Goal: Task Accomplishment & Management: Manage account settings

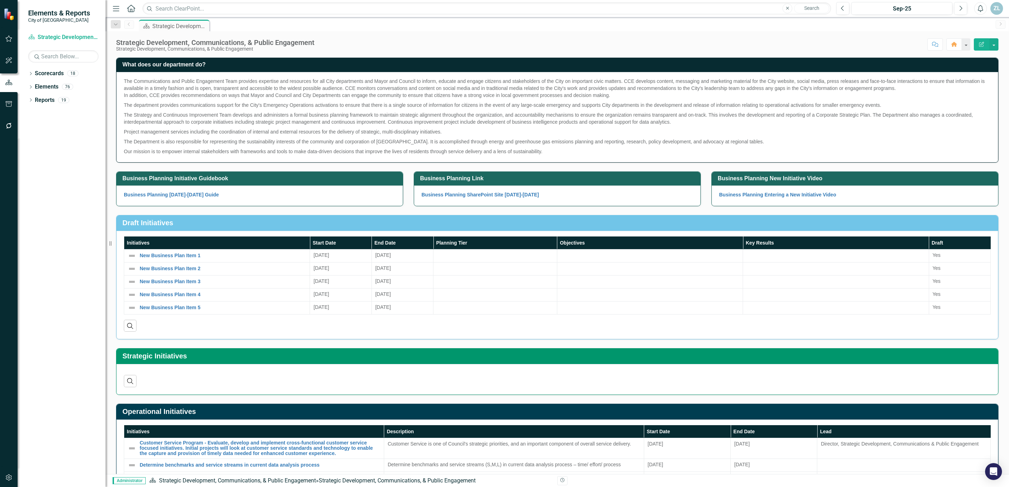
drag, startPoint x: 31, startPoint y: 73, endPoint x: 51, endPoint y: 82, distance: 22.0
click at [31, 73] on icon "Dropdown" at bounding box center [30, 74] width 5 height 4
drag, startPoint x: 50, startPoint y: 85, endPoint x: 96, endPoint y: 102, distance: 49.1
click at [50, 85] on link "City of [GEOGRAPHIC_DATA] Corporate Plan" at bounding box center [72, 87] width 67 height 8
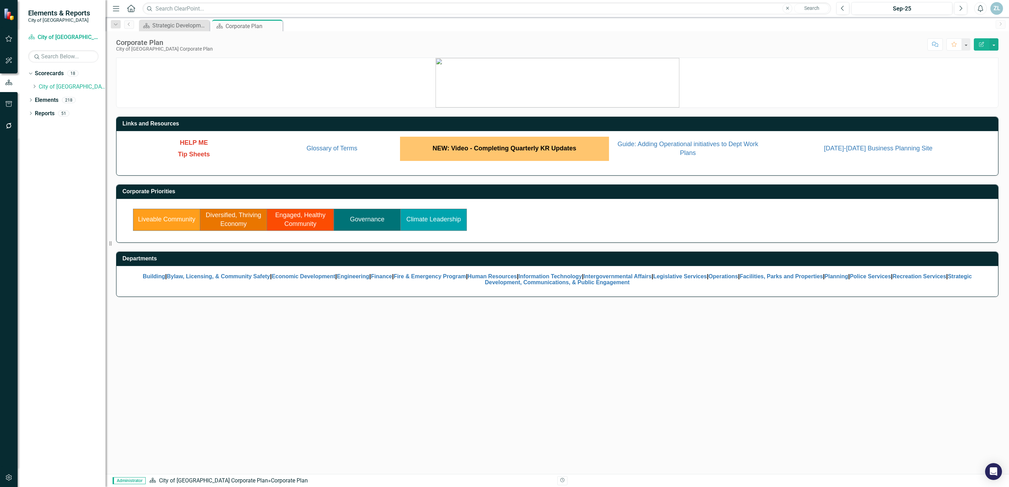
click at [444, 220] on link "Climate Leadership" at bounding box center [433, 219] width 55 height 7
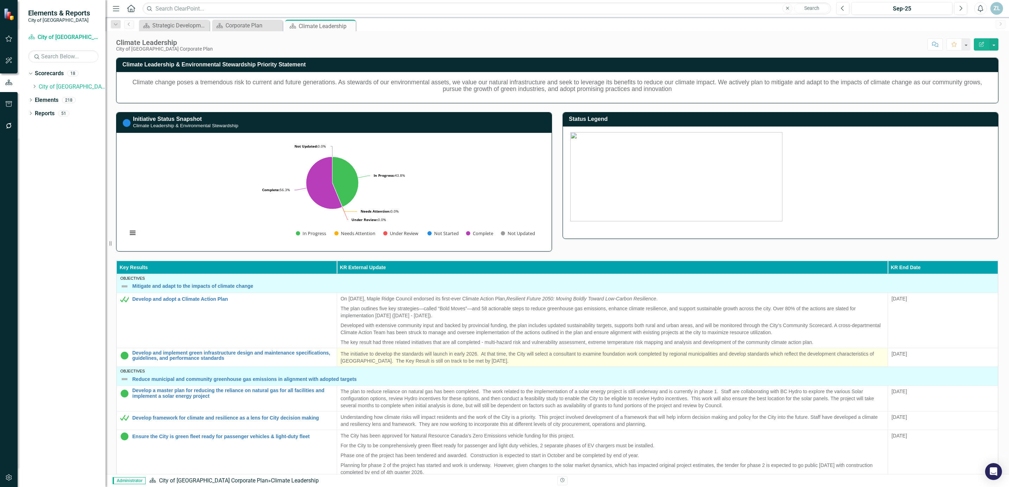
click at [491, 361] on p "The initiative to develop the standards will launch in early 2026. At that time…" at bounding box center [611, 358] width 543 height 14
click at [492, 356] on p "The initiative to develop the standards will launch in early 2026. At that time…" at bounding box center [611, 358] width 543 height 14
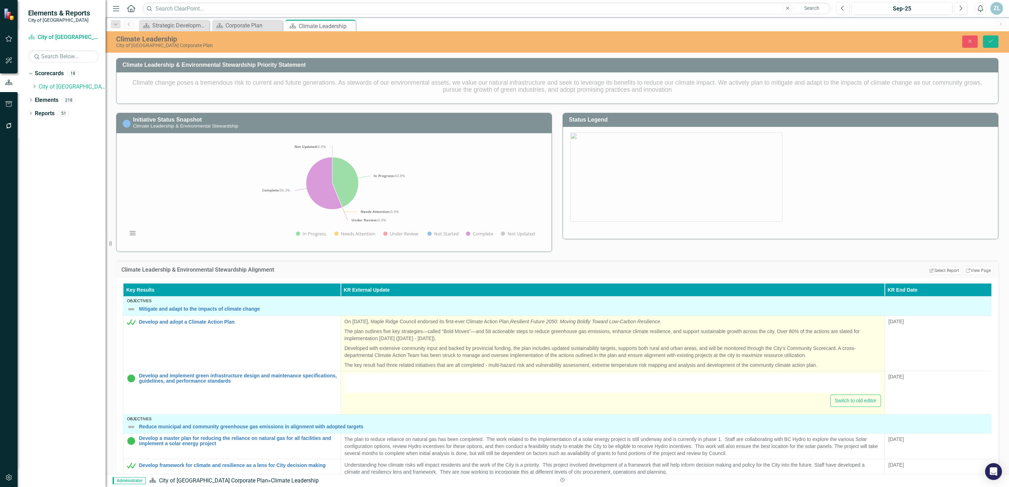
type textarea "<p>The initiative to develop the standards will launch in early 2026.&nbsp; At …"
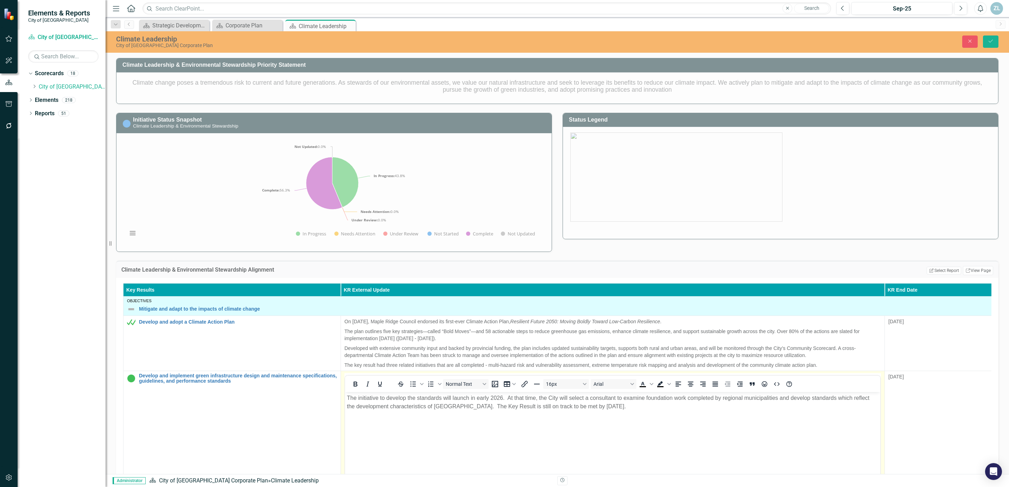
click at [460, 407] on p "The initiative to develop the standards will launch in early 2026. At that time…" at bounding box center [612, 402] width 531 height 17
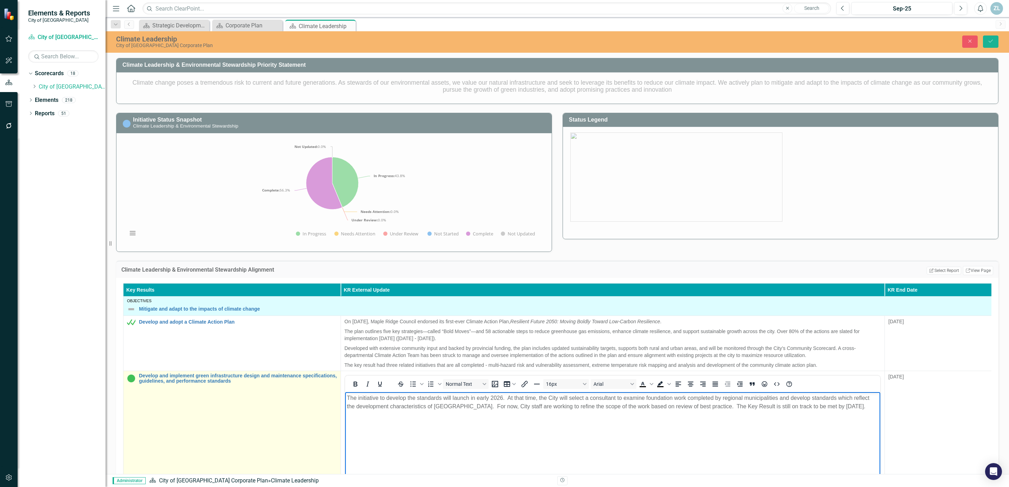
click at [232, 429] on td "Develop and implement green infrastructure design and maintenance specification…" at bounding box center [231, 454] width 217 height 166
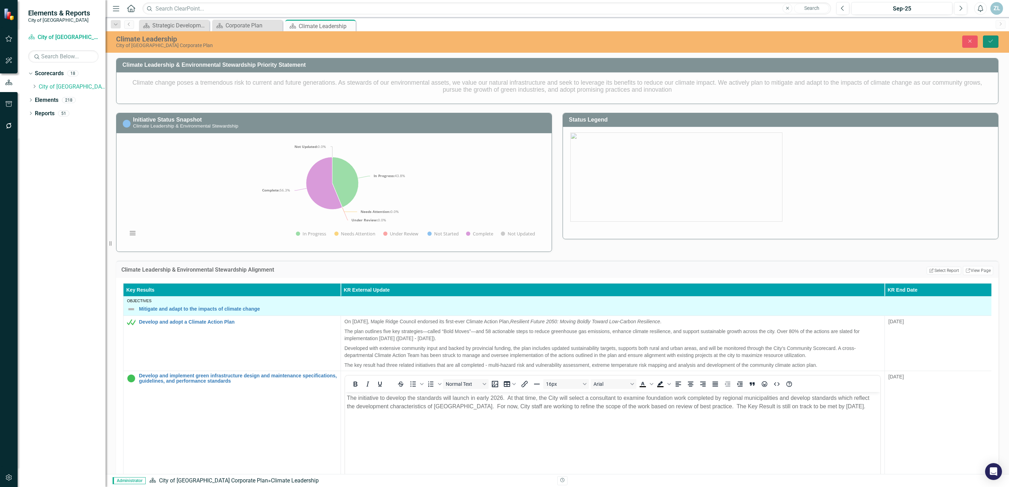
drag, startPoint x: 990, startPoint y: 40, endPoint x: 989, endPoint y: 49, distance: 8.5
click at [990, 40] on icon "Save" at bounding box center [990, 41] width 6 height 5
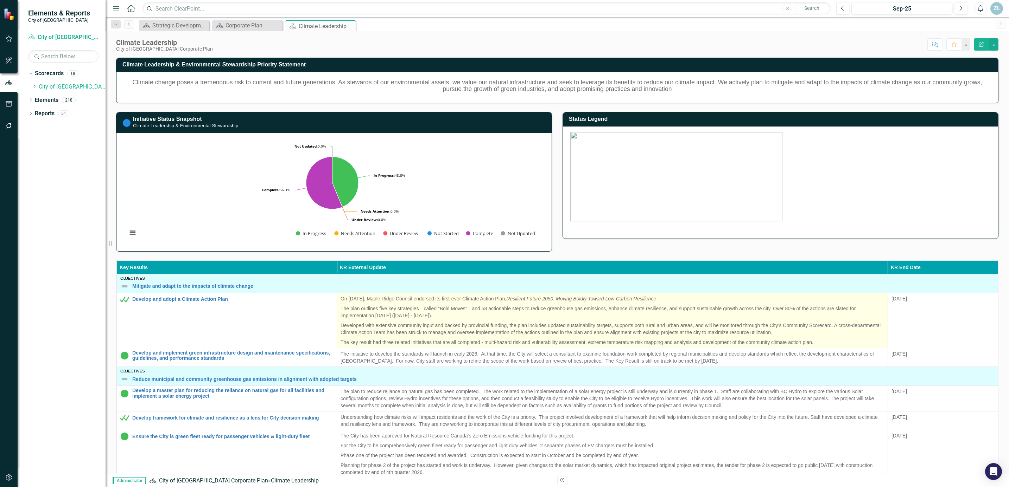
scroll to position [25, 0]
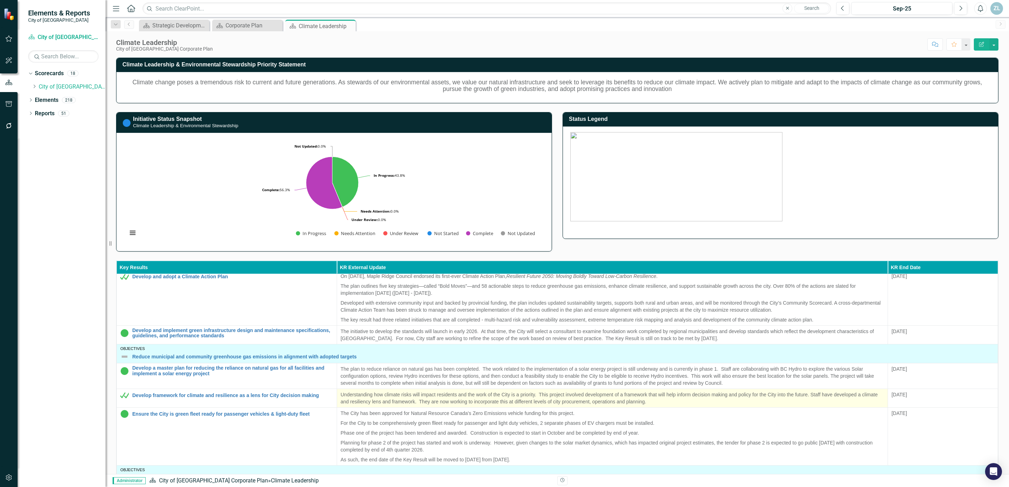
click at [562, 395] on p "Understanding how climate risks will impact residents and the work of the City …" at bounding box center [611, 398] width 543 height 14
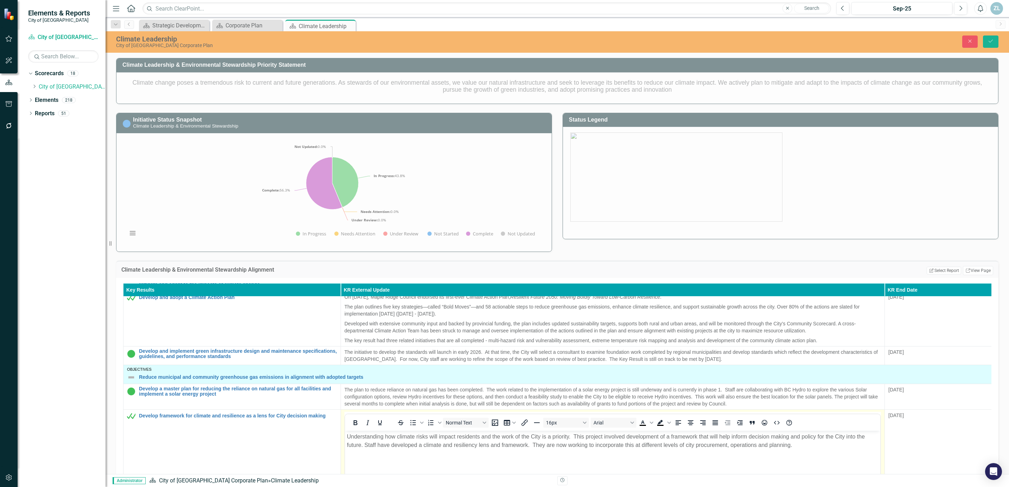
scroll to position [0, 0]
click at [602, 437] on p "Understanding how climate risks will impact residents and the work of the City …" at bounding box center [612, 441] width 531 height 17
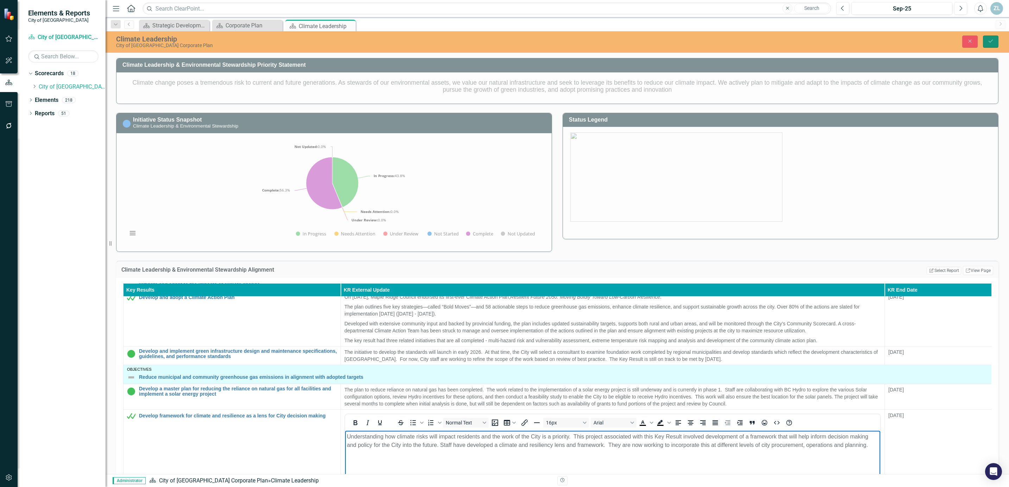
click at [984, 43] on button "Save" at bounding box center [990, 42] width 15 height 12
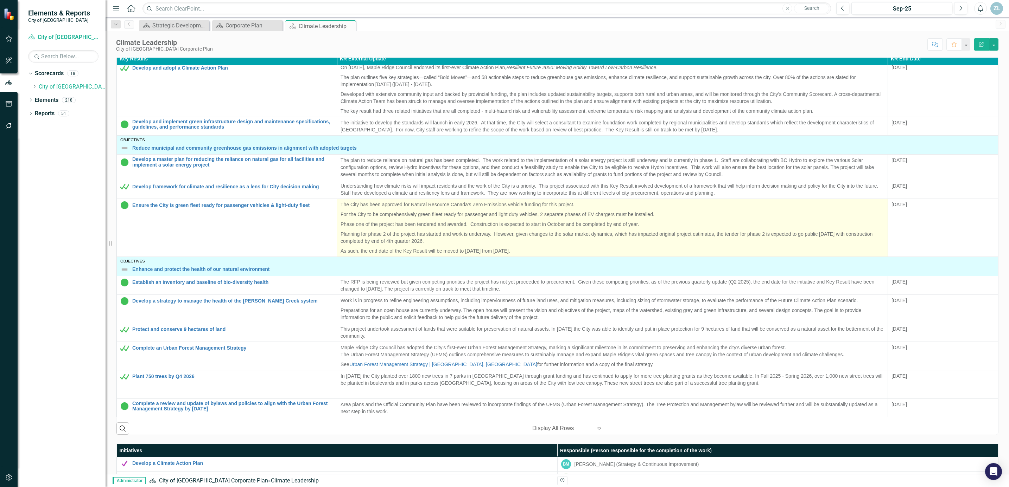
scroll to position [211, 0]
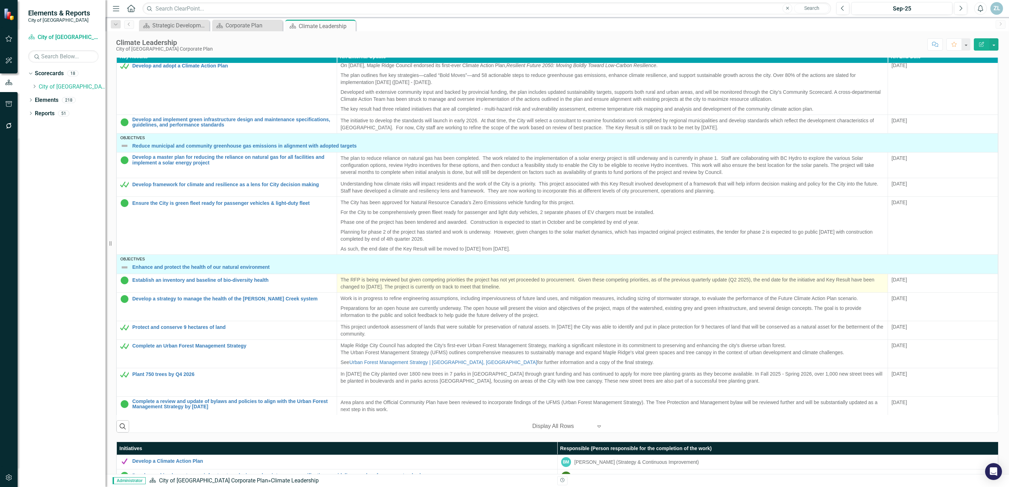
click at [360, 281] on p "The RFP is being reviewed but given competing priorities the project has not ye…" at bounding box center [611, 283] width 543 height 14
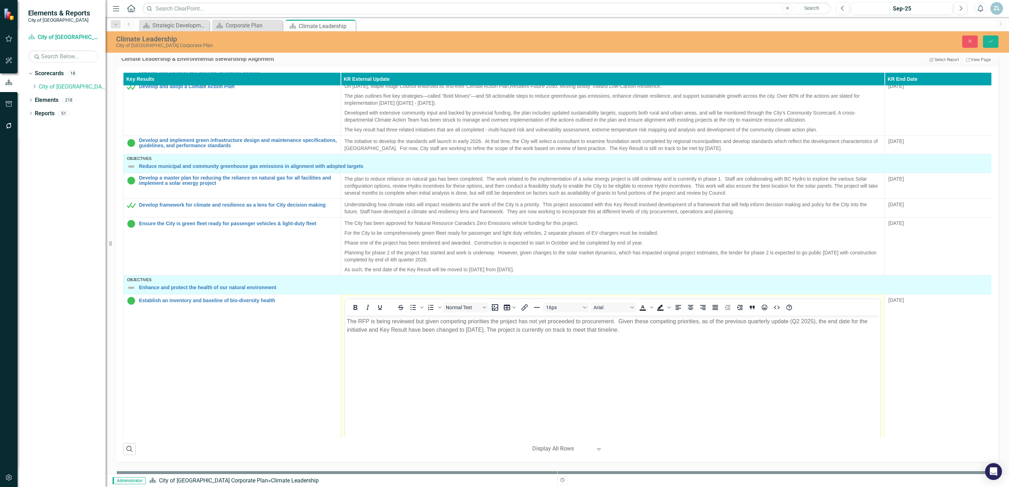
scroll to position [0, 0]
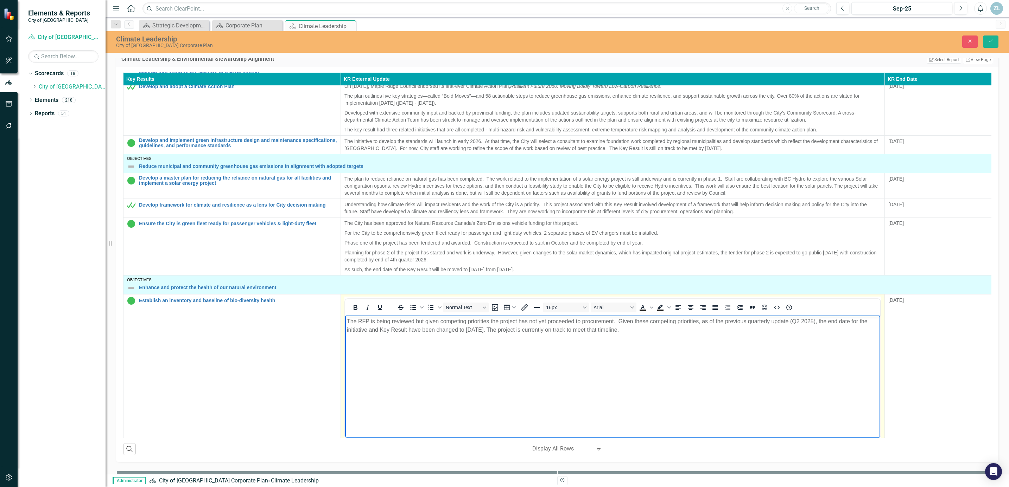
click at [415, 321] on p "The RFP is being reviewed but given competing priorities the project has not ye…" at bounding box center [612, 326] width 531 height 17
drag, startPoint x: 414, startPoint y: 323, endPoint x: 346, endPoint y: 323, distance: 67.9
click at [347, 323] on p "The RFP is being reviewed but given competing priorities the project has not ye…" at bounding box center [612, 326] width 531 height 17
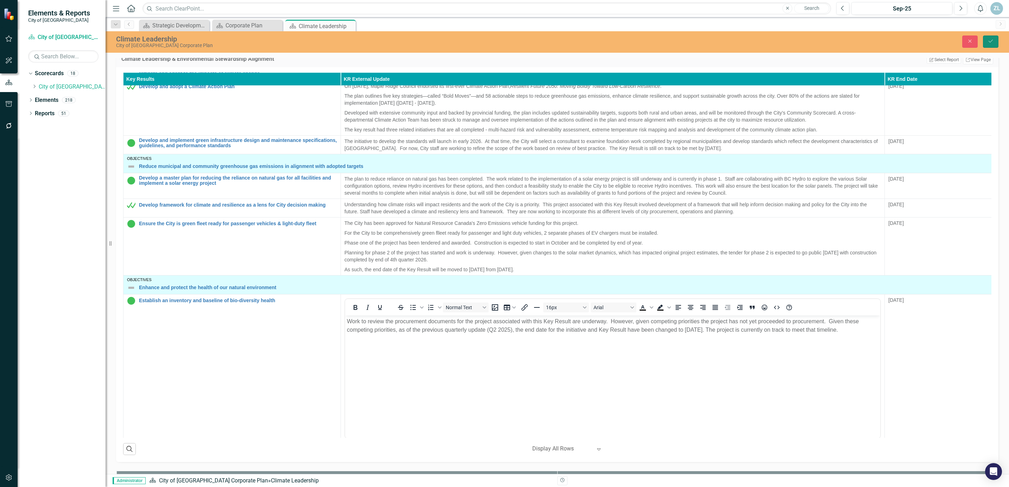
click at [987, 40] on icon "Save" at bounding box center [990, 41] width 6 height 5
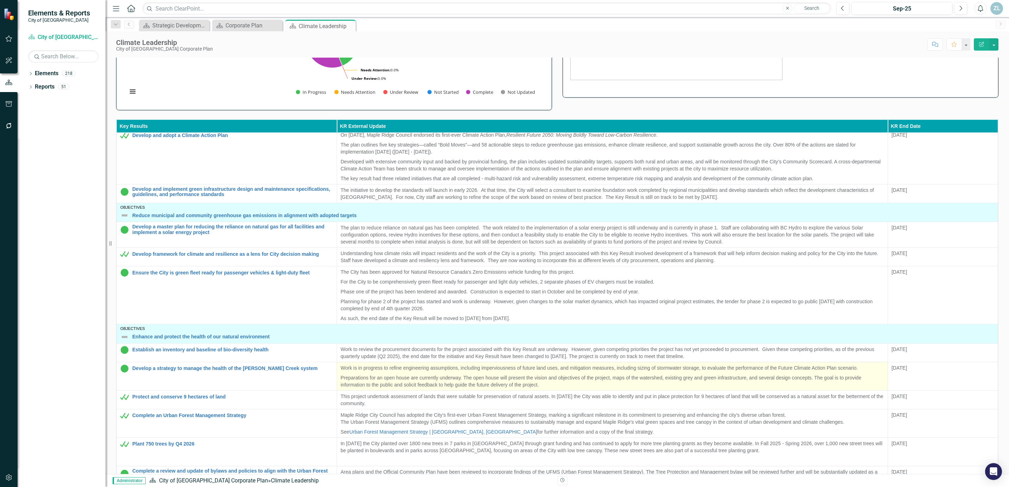
scroll to position [158, 0]
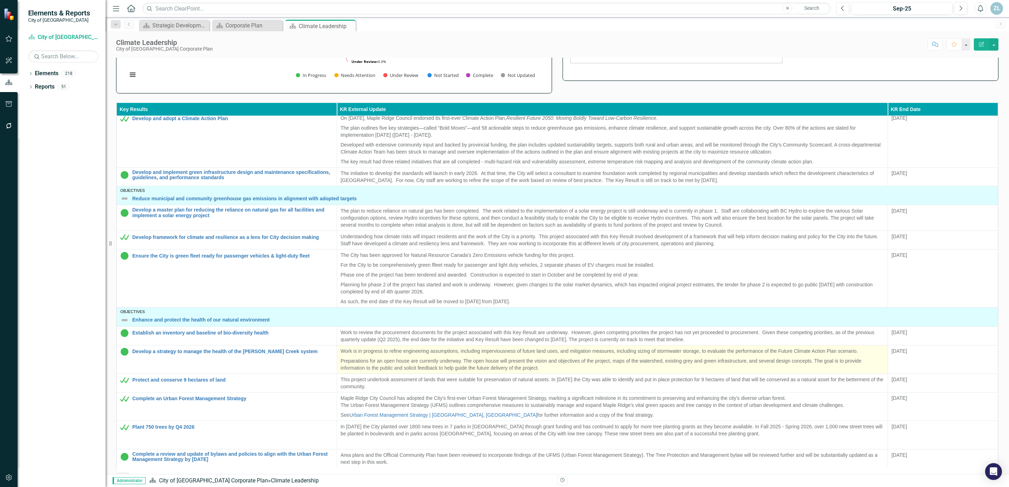
click at [353, 352] on p "Work is in progress to refine engineering assumptions, including imperviousness…" at bounding box center [611, 352] width 543 height 8
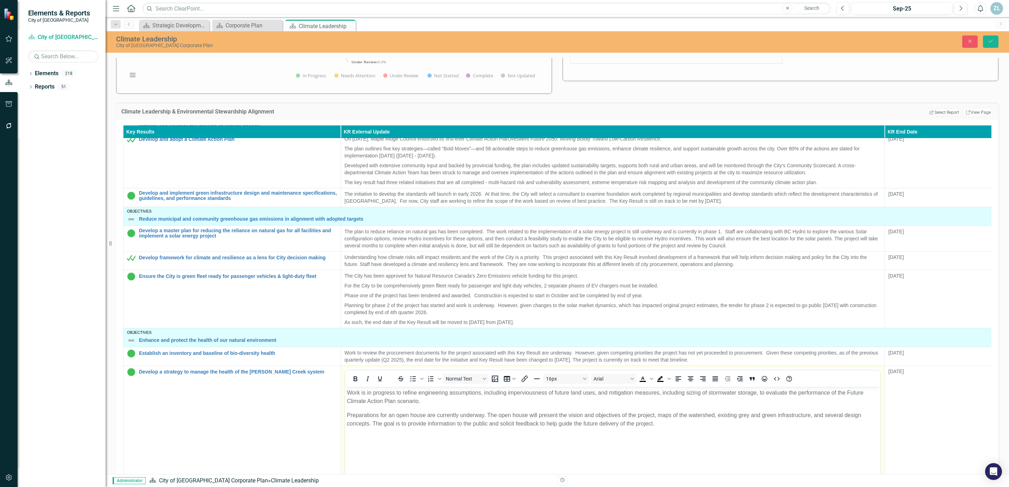
scroll to position [0, 0]
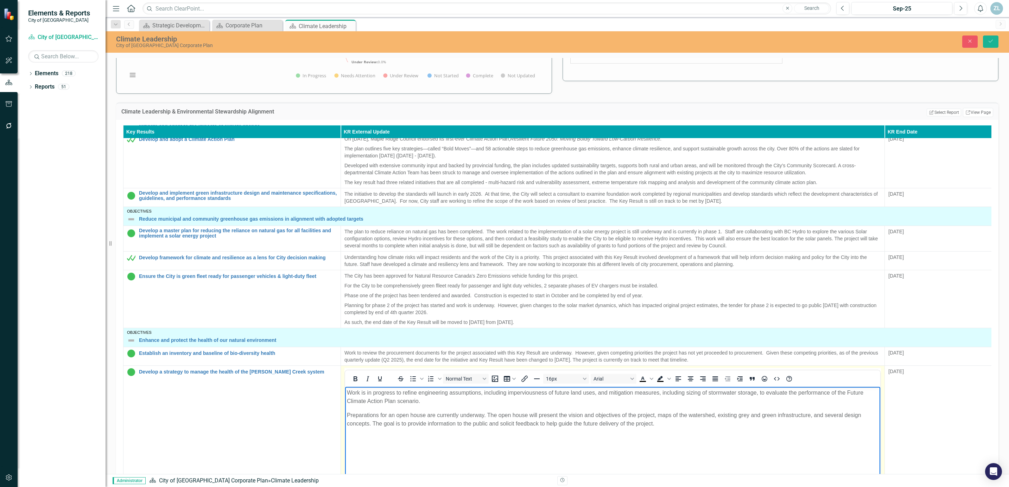
click at [365, 393] on p "Work is in progress to refine engineering assumptions, including imperviousness…" at bounding box center [612, 397] width 531 height 17
click at [509, 395] on p "Work on the project associated with this Key Result is in progress to refine en…" at bounding box center [612, 397] width 531 height 17
drag, startPoint x: 531, startPoint y: 394, endPoint x: 510, endPoint y: 394, distance: 21.5
click at [510, 394] on p "Work on the project associated with this Key Result is in progress to refine en…" at bounding box center [612, 397] width 531 height 17
click at [517, 391] on p "Work on the project associated with this Key Result is in progress to refine en…" at bounding box center [612, 397] width 531 height 17
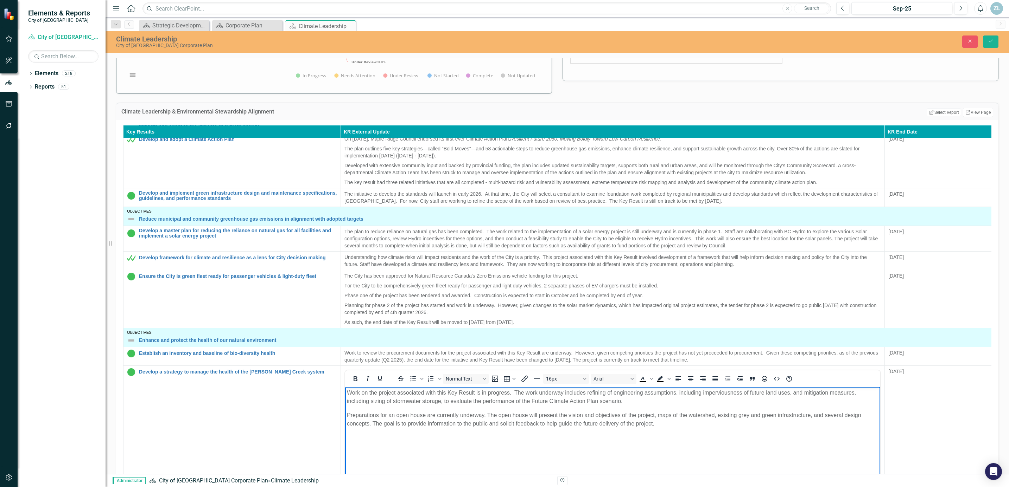
click at [571, 395] on p "Work on the project associated with this Key Result is in progress. The work un…" at bounding box center [612, 397] width 531 height 17
click at [803, 395] on p "Work on the project associated with this Key Result is in progress. The work un…" at bounding box center [612, 397] width 531 height 17
click at [357, 402] on p "Work on the project associated with this Key Result is in progress. The work un…" at bounding box center [612, 397] width 531 height 17
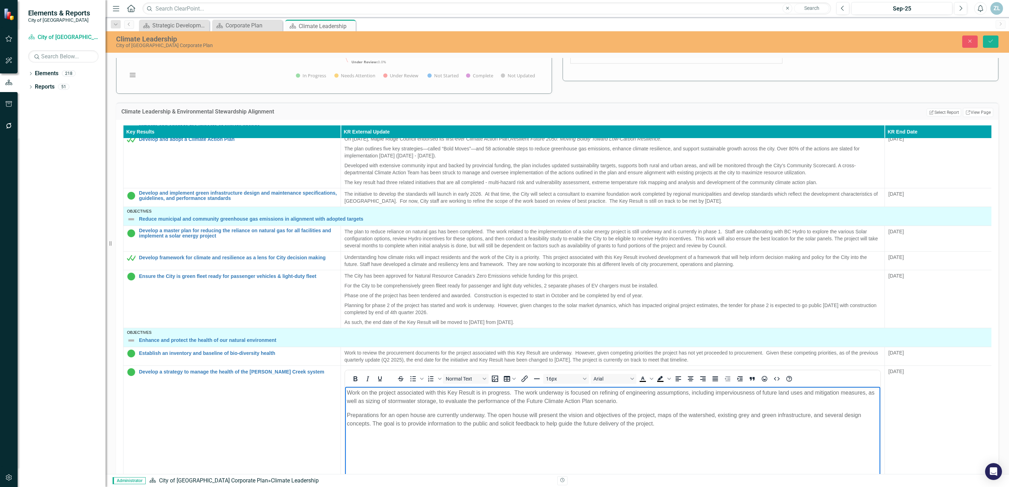
click at [519, 402] on p "Work on the project associated with this Key Result is in progress. The work un…" at bounding box center [612, 397] width 531 height 17
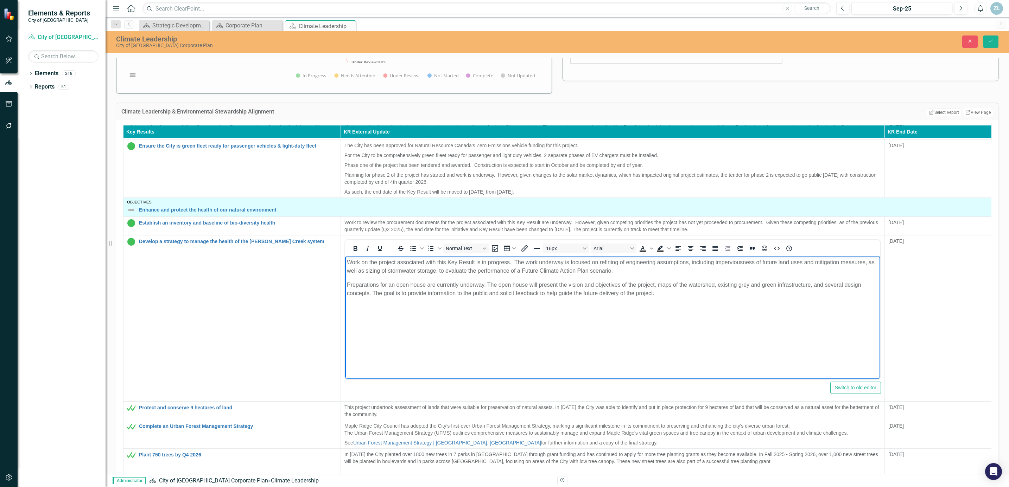
scroll to position [168, 0]
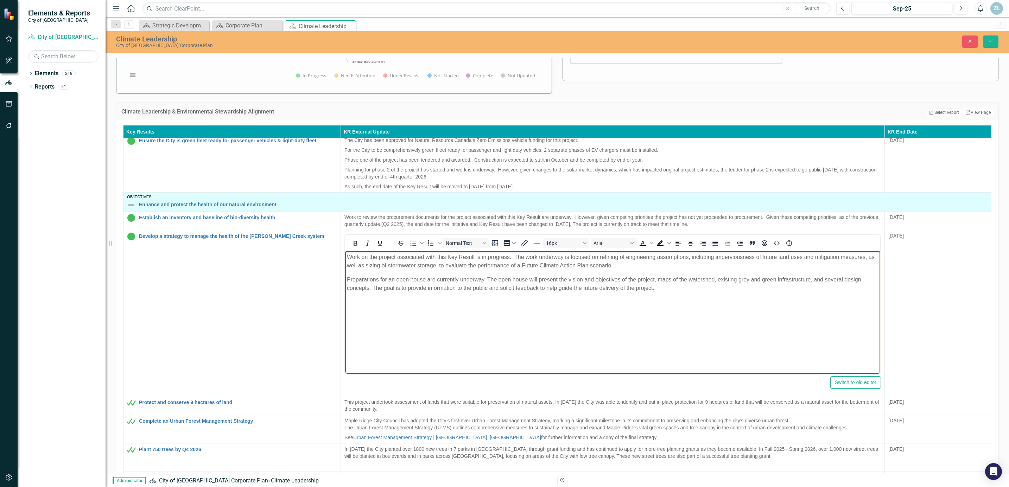
click at [651, 287] on p "Preparations for an open house are currently underway. The open house will pres…" at bounding box center [612, 284] width 531 height 17
click at [991, 39] on icon "Save" at bounding box center [990, 41] width 6 height 5
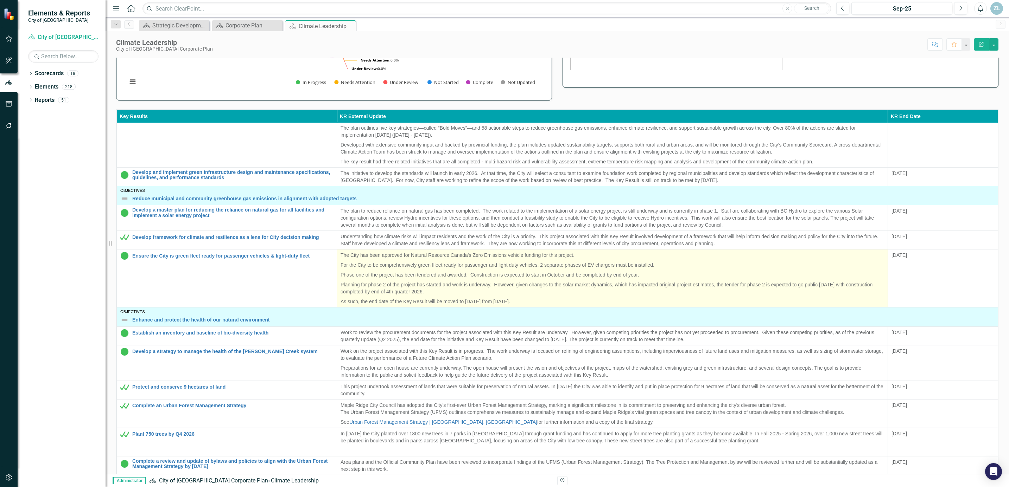
scroll to position [211, 0]
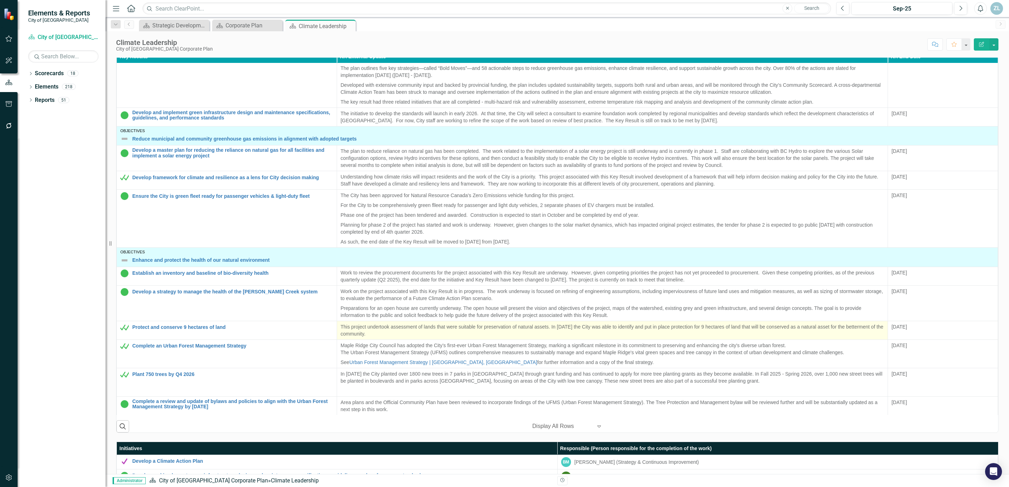
click at [348, 329] on p "This project undertook assessment of lands that were suitable for preservation …" at bounding box center [611, 331] width 543 height 14
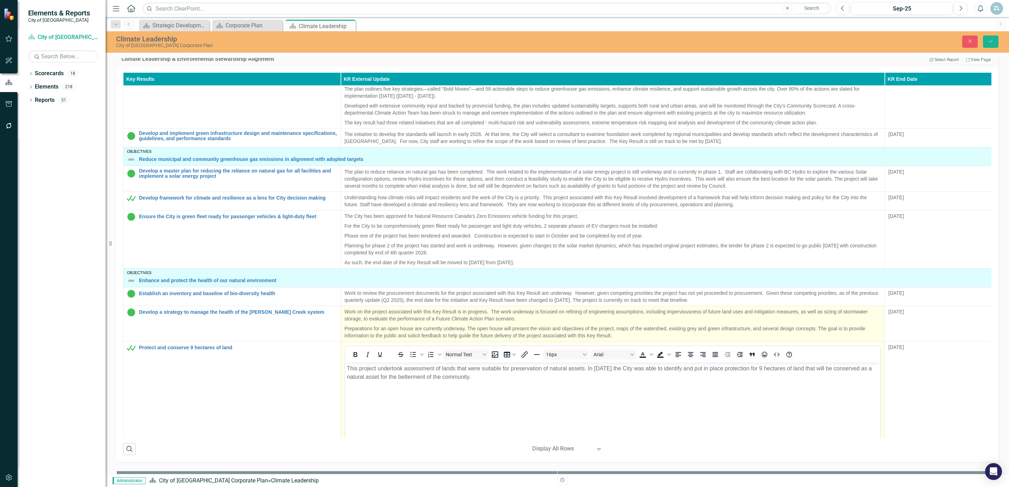
scroll to position [0, 0]
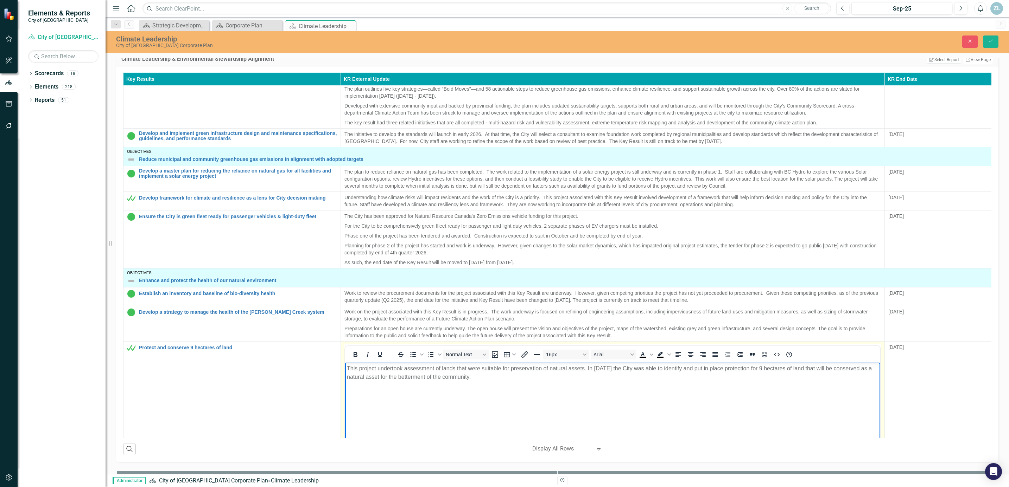
click at [360, 370] on p "This project undertook assessment of lands that were suitable for preservation …" at bounding box center [612, 373] width 531 height 17
click at [518, 391] on body "This key result has been met. The project undertook assessment of lands that we…" at bounding box center [612, 416] width 535 height 106
click at [453, 370] on p "This key result has been met. The project undertook assessment of lands that we…" at bounding box center [612, 373] width 531 height 17
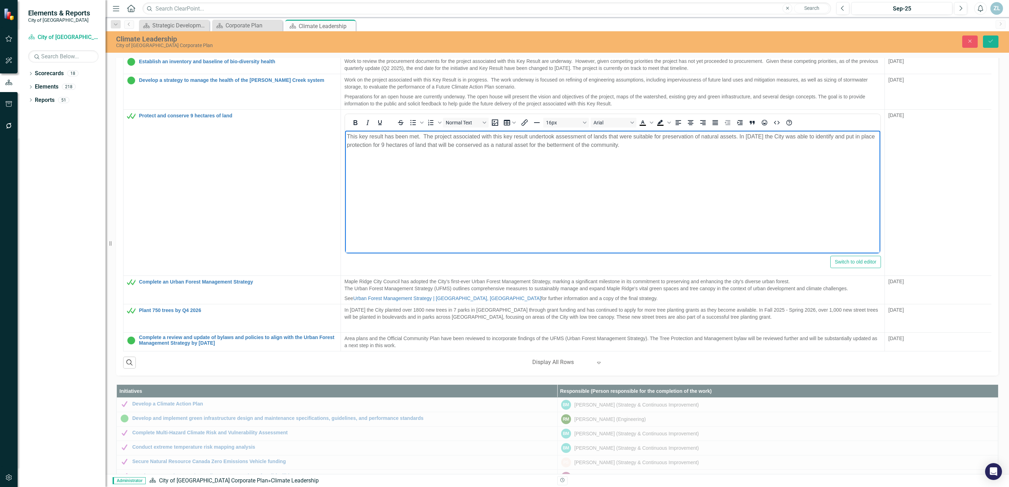
scroll to position [317, 0]
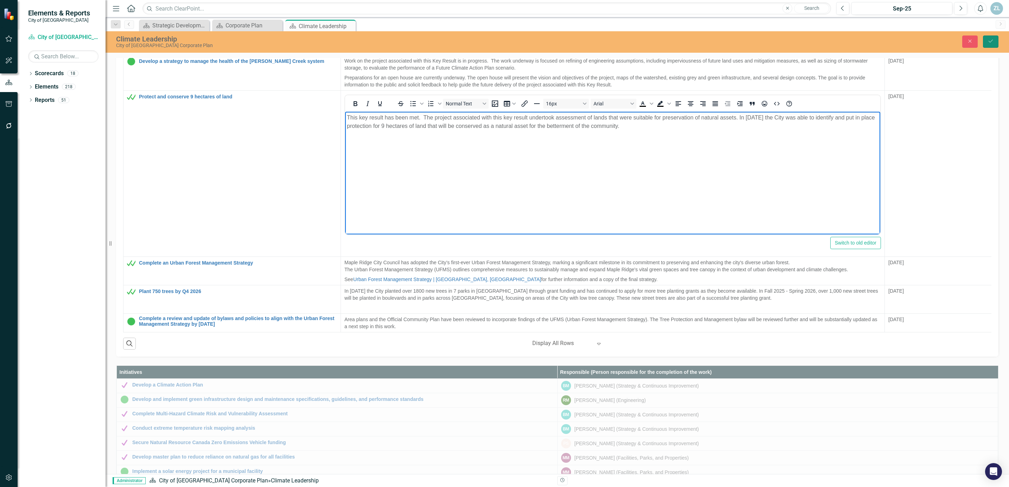
click at [988, 43] on icon "Save" at bounding box center [990, 41] width 6 height 5
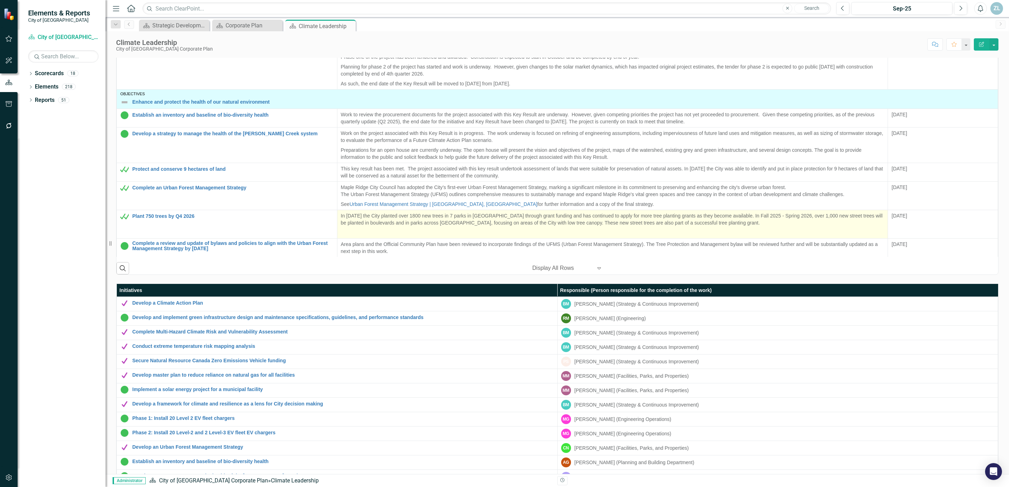
scroll to position [37, 0]
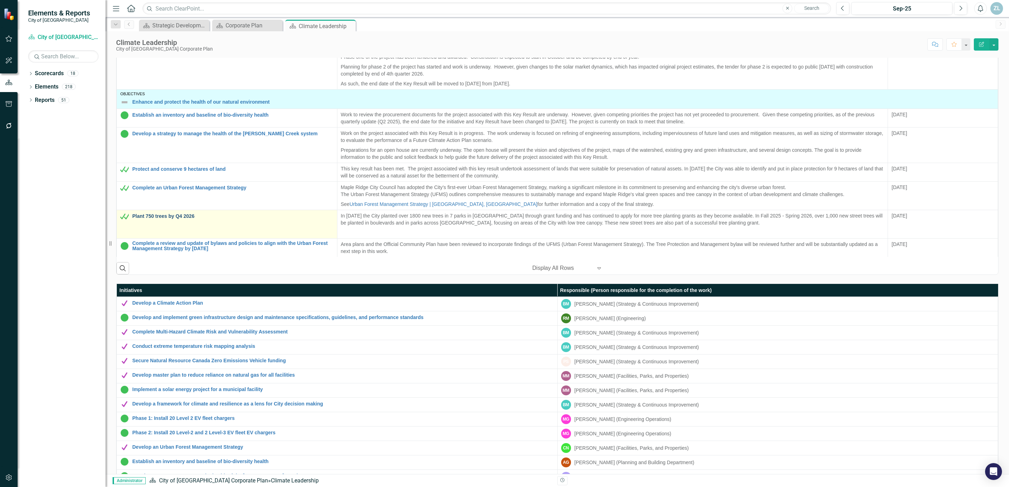
click at [159, 214] on link "Plant 750 trees by Q4 2026" at bounding box center [232, 216] width 201 height 5
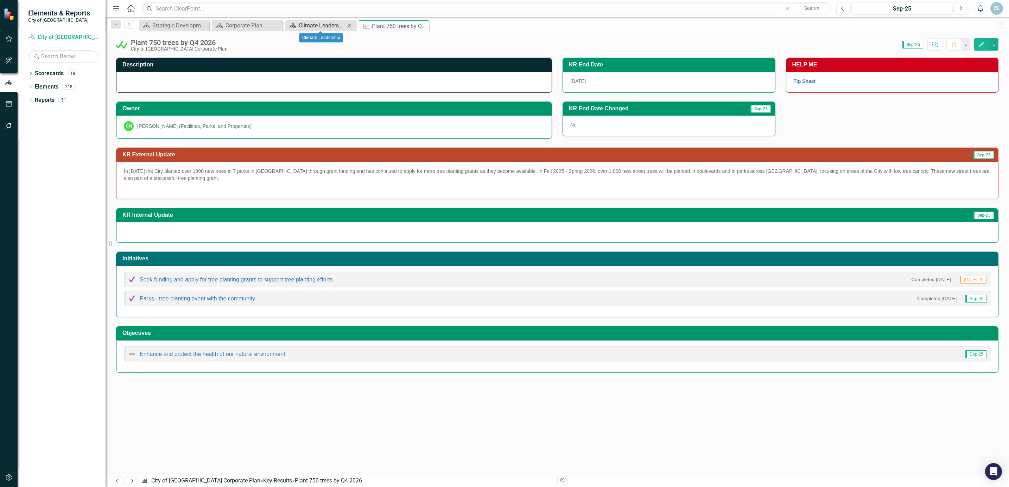
click at [314, 27] on div "Climate Leadership" at bounding box center [322, 25] width 46 height 9
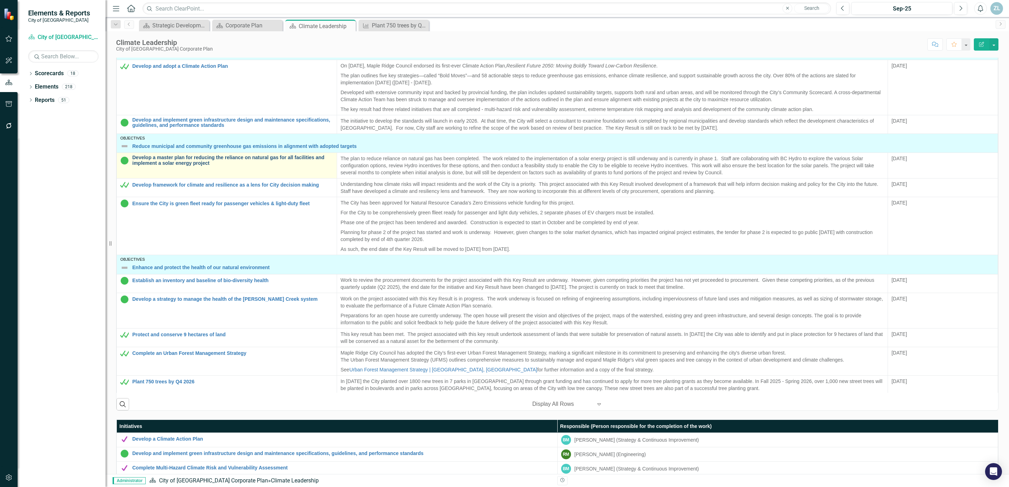
scroll to position [208, 0]
